Goal: Task Accomplishment & Management: Manage account settings

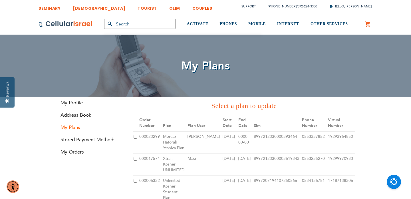
click at [136, 137] on input "checkbox" at bounding box center [136, 137] width 4 height 4
checkbox input "true"
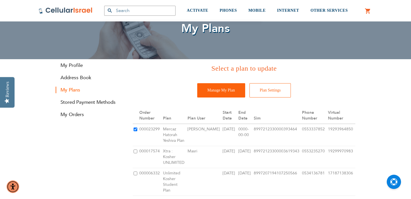
scroll to position [41, 0]
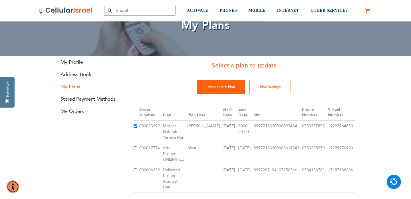
click at [134, 149] on input "checkbox" at bounding box center [136, 148] width 4 height 4
checkbox input "true"
click at [136, 128] on input "checkbox" at bounding box center [136, 126] width 4 height 4
checkbox input "true"
click at [223, 88] on input "Manage My Plan" at bounding box center [221, 87] width 48 height 14
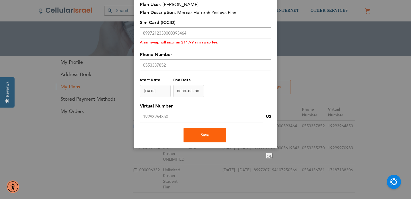
scroll to position [0, 0]
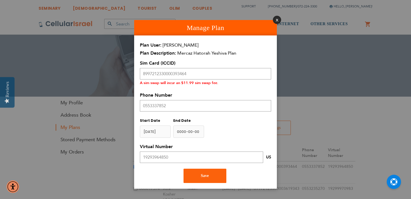
click at [276, 20] on button "Close" at bounding box center [277, 20] width 8 height 8
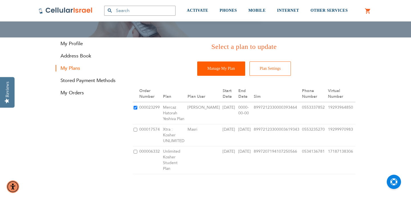
scroll to position [79, 0]
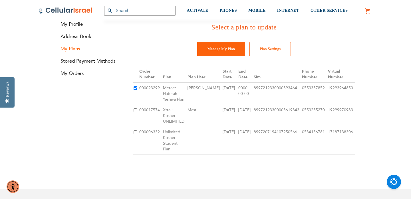
click at [135, 111] on input "checkbox" at bounding box center [136, 110] width 4 height 4
checkbox input "true"
checkbox input "false"
click at [224, 51] on input "Manage My Plan" at bounding box center [221, 49] width 48 height 14
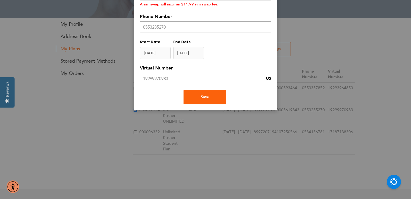
scroll to position [0, 0]
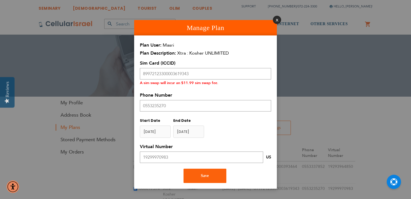
click at [277, 19] on button "Close" at bounding box center [277, 20] width 8 height 8
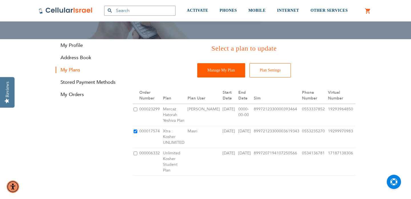
scroll to position [72, 0]
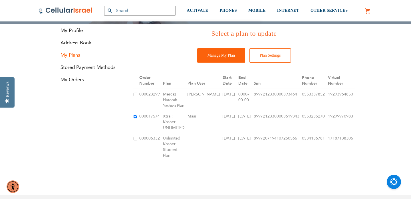
click at [134, 136] on input "checkbox" at bounding box center [136, 138] width 4 height 4
checkbox input "true"
click at [220, 56] on input "Manage My Plan" at bounding box center [221, 55] width 48 height 14
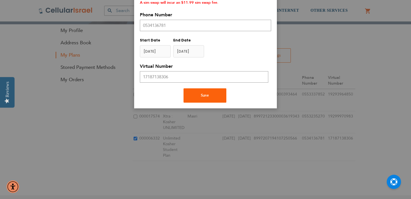
scroll to position [0, 0]
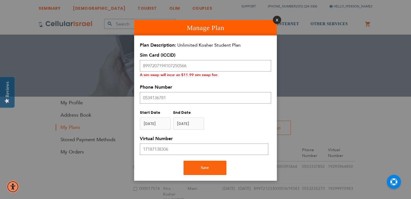
click at [277, 20] on button "Close" at bounding box center [277, 20] width 8 height 8
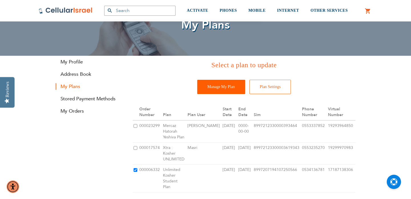
scroll to position [42, 0]
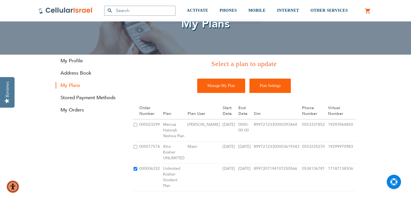
click at [267, 85] on input "Plan Settings" at bounding box center [271, 86] width 42 height 14
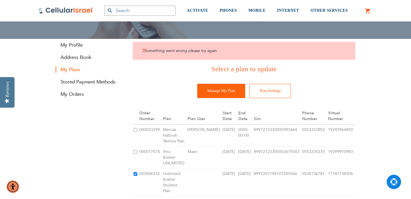
scroll to position [59, 0]
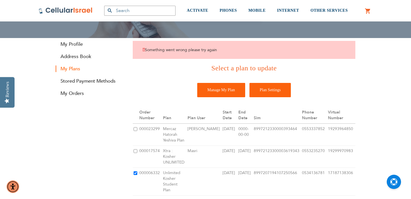
click at [272, 96] on input "Plan Settings" at bounding box center [271, 90] width 42 height 14
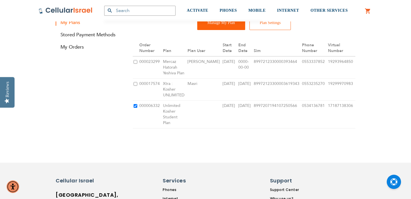
scroll to position [106, 0]
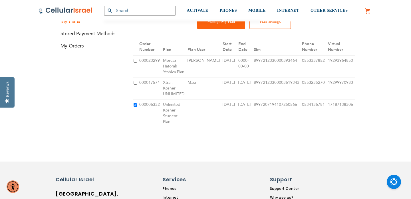
click at [134, 83] on input "checkbox" at bounding box center [136, 83] width 4 height 4
checkbox input "true"
checkbox input "false"
click at [136, 61] on input "checkbox" at bounding box center [136, 61] width 4 height 4
checkbox input "true"
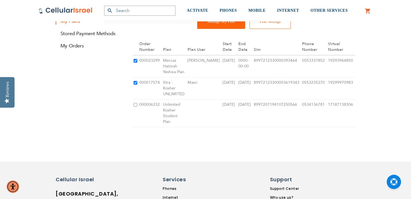
checkbox input "false"
click at [134, 103] on input "checkbox" at bounding box center [136, 105] width 4 height 4
checkbox input "true"
checkbox input "false"
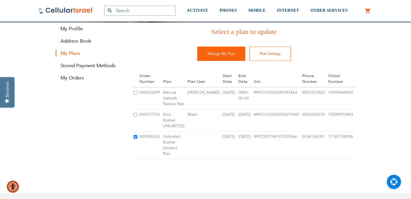
scroll to position [72, 0]
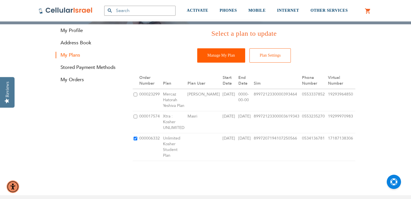
click at [219, 58] on input "Manage My Plan" at bounding box center [221, 55] width 48 height 14
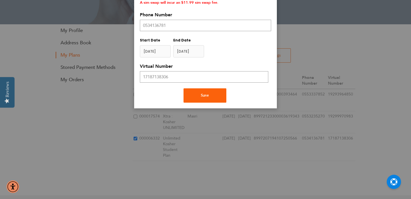
scroll to position [0, 0]
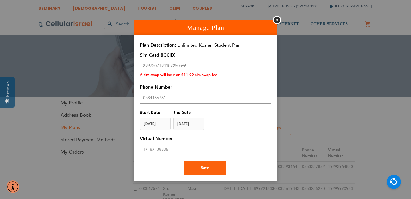
click at [190, 125] on input "name" at bounding box center [188, 123] width 31 height 12
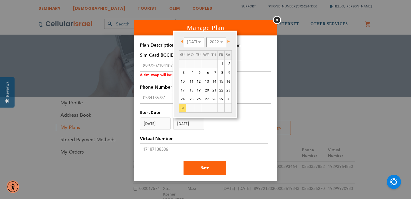
click at [190, 125] on input "name" at bounding box center [188, 123] width 31 height 12
click at [222, 134] on div "Sim Card (ICCID) 8997207194107250566 A sim swap will incur an $11.99 sim swap f…" at bounding box center [205, 113] width 131 height 123
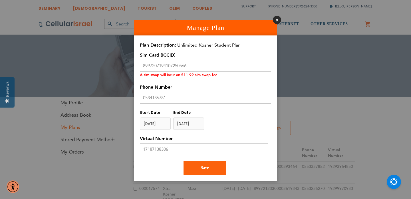
click at [277, 20] on button "Close" at bounding box center [277, 20] width 8 height 8
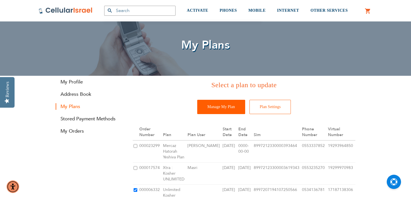
scroll to position [21, 0]
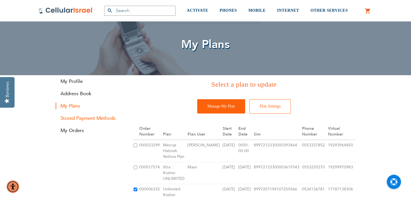
click at [80, 118] on link "Stored Payment Methods" at bounding box center [90, 118] width 69 height 7
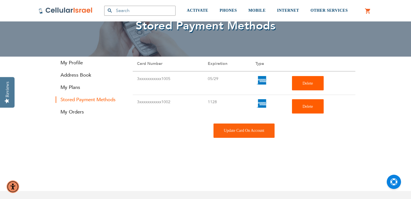
scroll to position [41, 0]
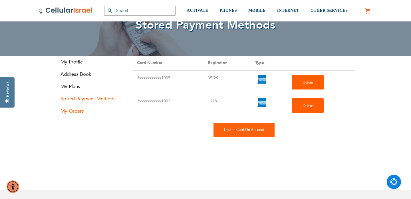
click at [76, 109] on link "My Orders" at bounding box center [90, 111] width 69 height 7
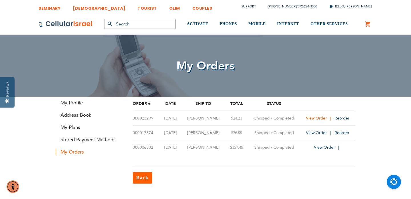
click at [315, 118] on span "View Order" at bounding box center [316, 117] width 21 height 5
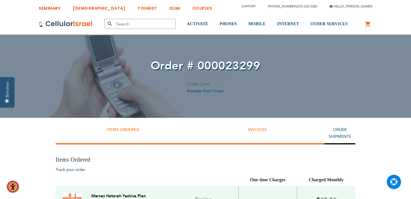
click at [258, 129] on link "Invoices" at bounding box center [257, 129] width 19 height 5
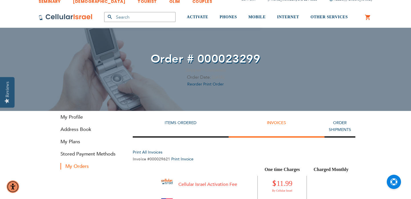
scroll to position [9, 0]
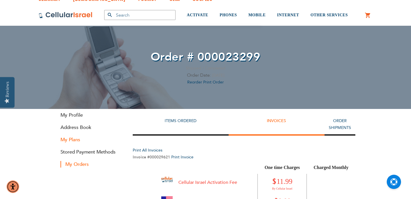
click at [75, 140] on link "My Plans" at bounding box center [90, 139] width 69 height 7
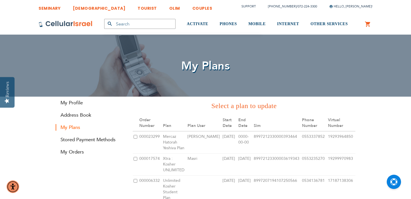
click at [136, 136] on input "checkbox" at bounding box center [136, 137] width 4 height 4
checkbox input "true"
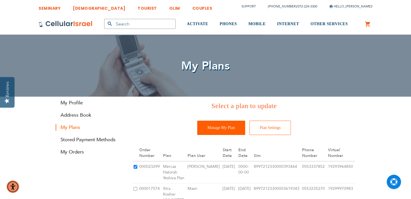
click at [223, 130] on input "Manage My Plan" at bounding box center [221, 127] width 48 height 14
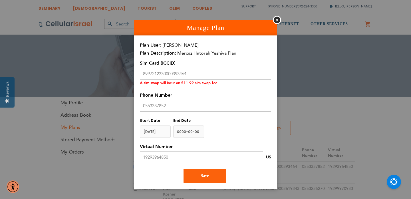
click at [196, 132] on input "name" at bounding box center [188, 131] width 31 height 12
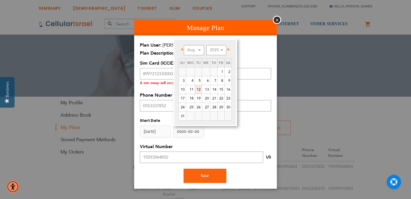
click at [200, 88] on link "12" at bounding box center [198, 89] width 7 height 9
type input "[DATE]"
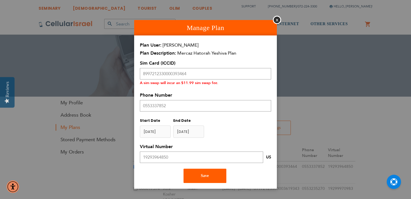
click at [208, 180] on button "Save" at bounding box center [205, 175] width 43 height 14
click at [209, 178] on button "Save" at bounding box center [205, 175] width 43 height 14
